Goal: Information Seeking & Learning: Learn about a topic

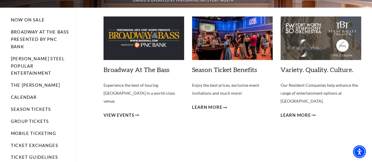
scroll to position [45, 0]
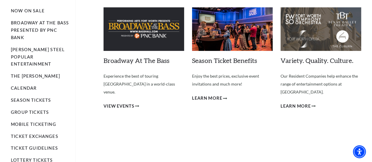
click at [243, 34] on img at bounding box center [232, 28] width 81 height 43
click at [217, 99] on span "Learn More" at bounding box center [207, 98] width 30 height 7
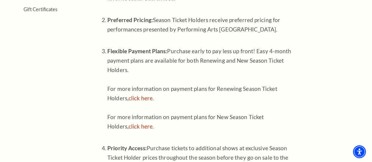
scroll to position [287, 0]
click at [141, 129] on link "click here" at bounding box center [141, 126] width 24 height 7
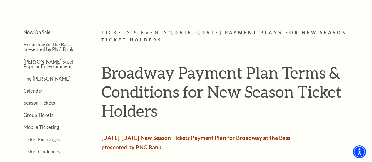
scroll to position [111, 0]
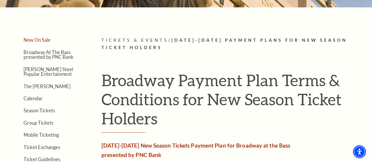
click at [37, 43] on link "Now On Sale" at bounding box center [37, 40] width 27 height 6
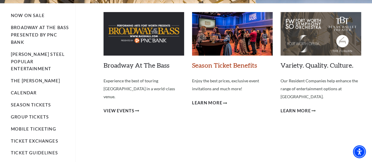
scroll to position [41, 0]
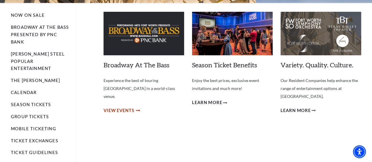
click at [129, 107] on span "View Events" at bounding box center [119, 110] width 31 height 7
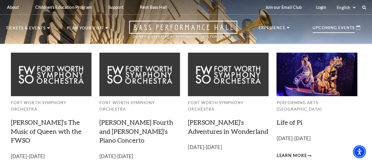
click at [320, 33] on p "Upcoming Events" at bounding box center [334, 29] width 42 height 7
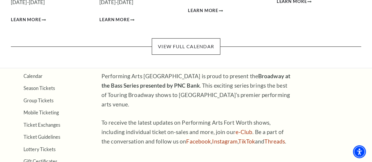
scroll to position [155, 0]
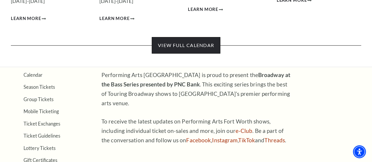
click at [182, 39] on link "View Full Calendar" at bounding box center [186, 45] width 69 height 16
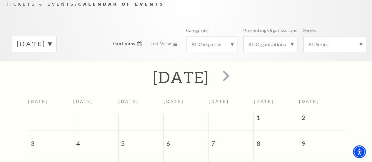
scroll to position [58, 0]
click at [234, 81] on span "next" at bounding box center [226, 75] width 17 height 17
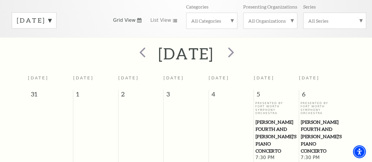
scroll to position [79, 0]
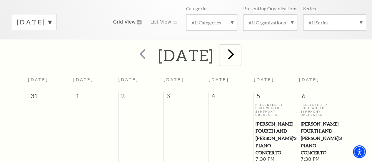
click at [239, 58] on span "next" at bounding box center [231, 54] width 17 height 17
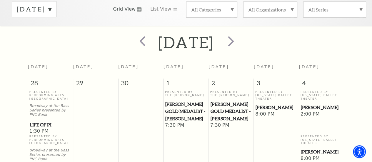
scroll to position [88, 0]
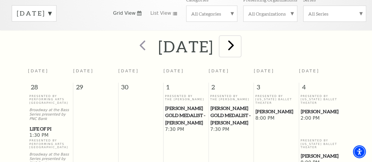
click at [239, 51] on span "next" at bounding box center [231, 45] width 17 height 17
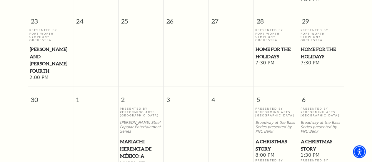
scroll to position [652, 0]
click at [274, 49] on span "Home for the Holidays" at bounding box center [276, 52] width 41 height 14
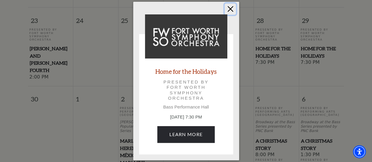
click at [230, 9] on button "Close" at bounding box center [230, 9] width 11 height 11
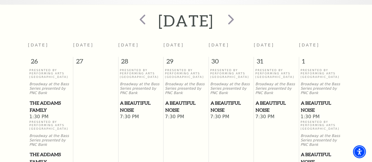
scroll to position [114, 0]
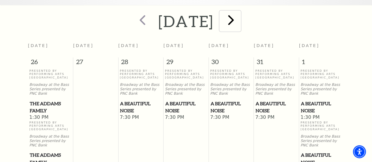
click at [239, 28] on span "next" at bounding box center [231, 19] width 17 height 17
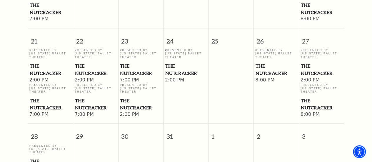
scroll to position [503, 0]
